Goal: Task Accomplishment & Management: Complete application form

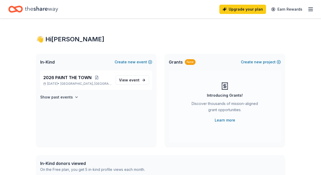
click at [310, 10] on icon "button" at bounding box center [310, 9] width 6 height 6
click at [133, 78] on span "event" at bounding box center [134, 80] width 10 height 4
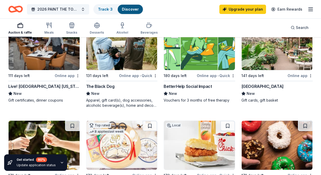
scroll to position [74, 0]
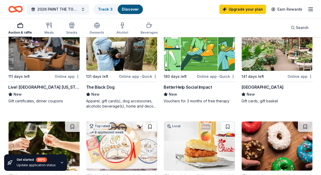
click at [257, 87] on div "[GEOGRAPHIC_DATA]" at bounding box center [262, 87] width 42 height 6
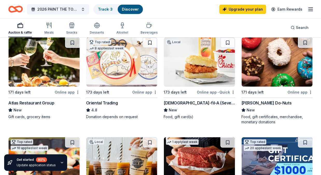
scroll to position [158, 0]
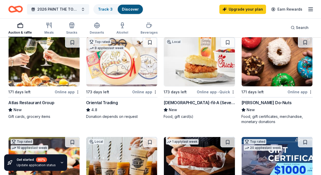
click at [66, 92] on div "Online app" at bounding box center [67, 92] width 25 height 6
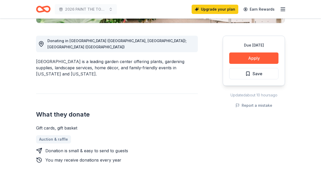
scroll to position [135, 0]
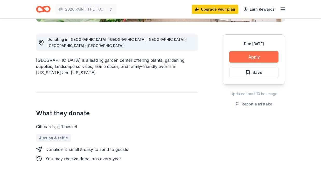
click at [248, 56] on button "Apply" at bounding box center [253, 56] width 49 height 11
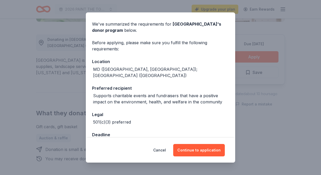
scroll to position [0, 0]
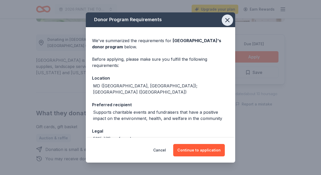
click at [226, 20] on icon "button" at bounding box center [226, 20] width 7 height 7
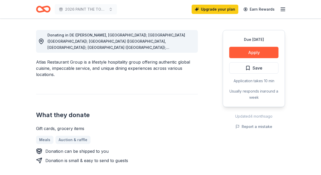
scroll to position [141, 0]
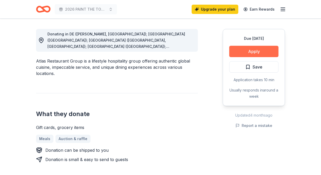
click at [251, 52] on button "Apply" at bounding box center [253, 51] width 49 height 11
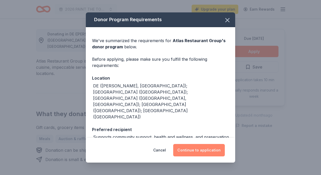
click at [199, 148] on button "Continue to application" at bounding box center [199, 150] width 52 height 12
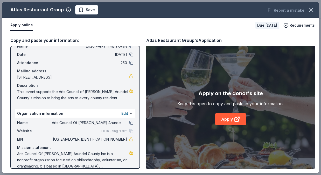
scroll to position [25, 0]
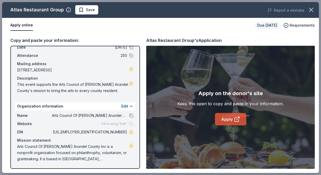
click at [227, 118] on link "Apply" at bounding box center [230, 119] width 31 height 12
